Goal: Transaction & Acquisition: Purchase product/service

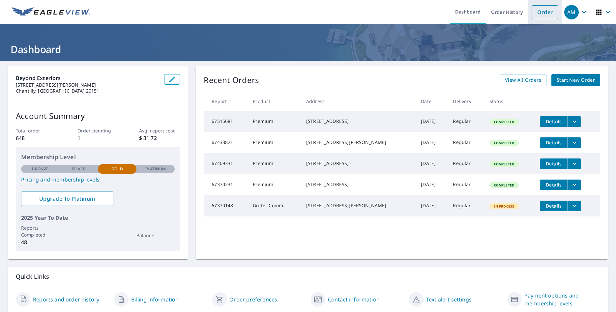
click at [539, 16] on link "Order" at bounding box center [545, 12] width 27 height 14
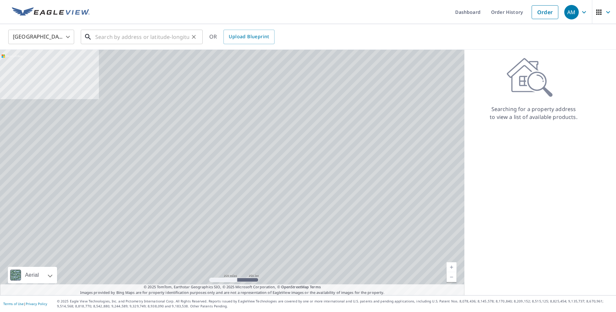
click at [141, 40] on input "text" at bounding box center [142, 37] width 94 height 18
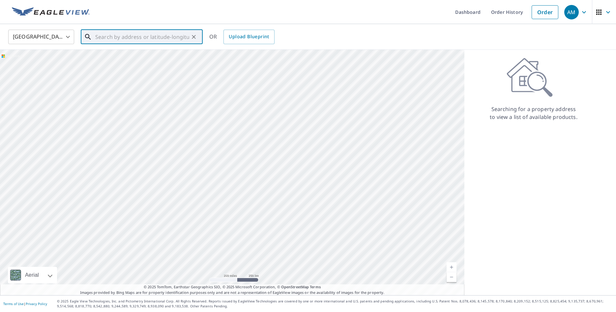
paste input "[STREET_ADDRESS]"
click at [134, 64] on p "[GEOGRAPHIC_DATA]" at bounding box center [146, 63] width 104 height 7
type input "[STREET_ADDRESS]"
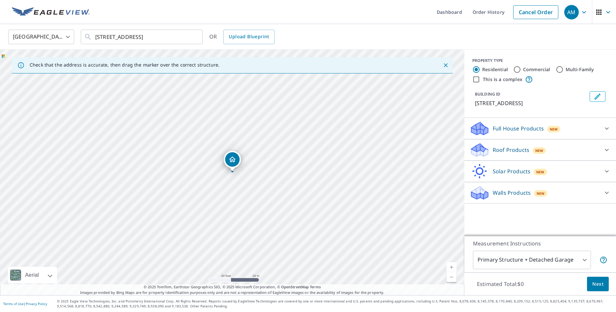
click at [497, 258] on body "AM AM Dashboard Order History Cancel Order AM [GEOGRAPHIC_DATA] [GEOGRAPHIC_DAT…" at bounding box center [308, 156] width 616 height 312
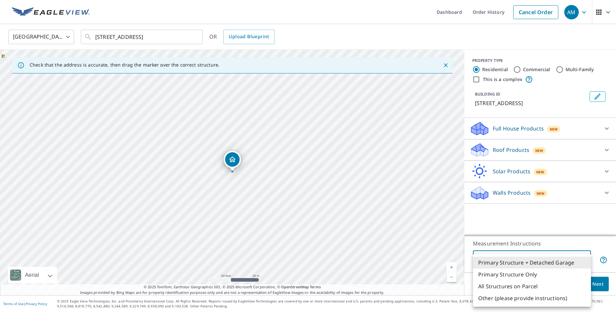
click at [495, 271] on li "Primary Structure Only" at bounding box center [532, 275] width 118 height 12
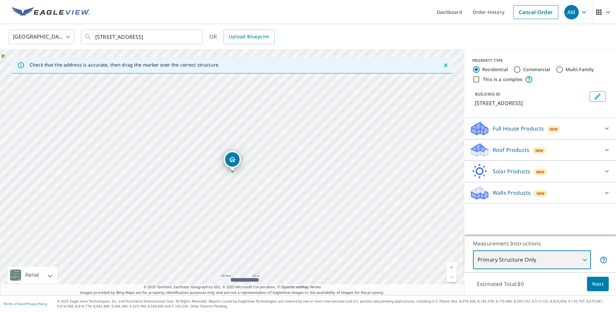
type input "2"
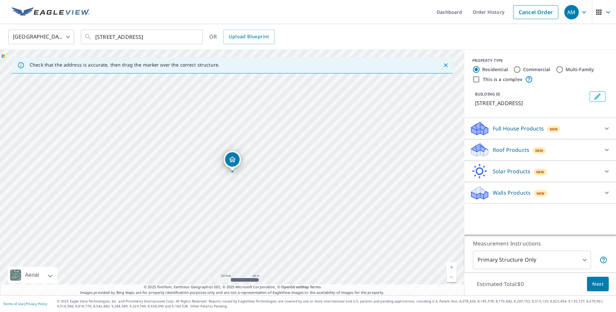
click at [544, 131] on div "Full House Products New" at bounding box center [534, 129] width 129 height 16
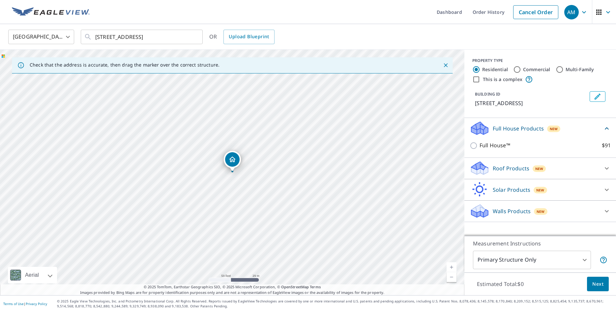
click at [529, 170] on div "Roof Products New" at bounding box center [534, 169] width 129 height 16
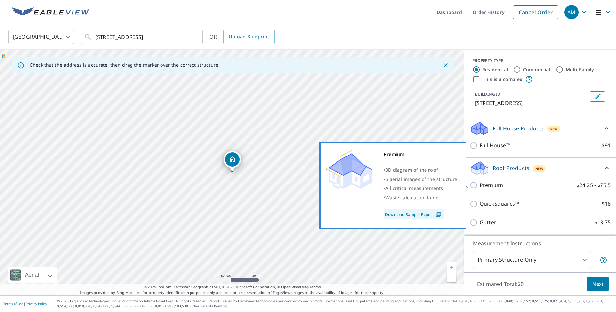
click at [494, 186] on p "Premium" at bounding box center [491, 185] width 23 height 8
click at [480, 186] on input "Premium $24.25 - $75.5" at bounding box center [475, 185] width 10 height 8
checkbox input "true"
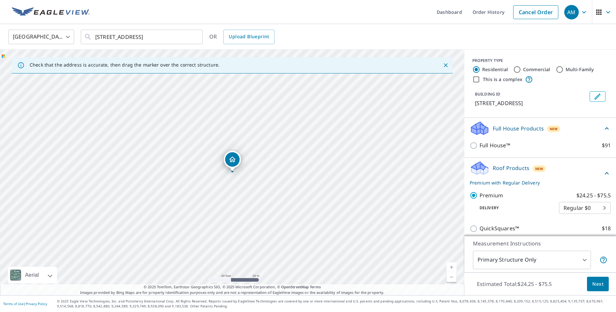
click at [598, 288] on span "Next" at bounding box center [598, 284] width 11 height 8
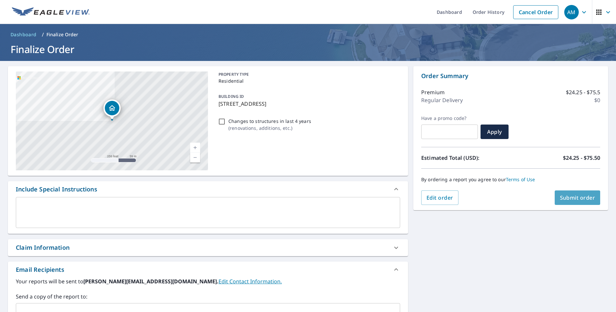
click at [585, 194] on span "Submit order" at bounding box center [577, 197] width 35 height 7
